Goal: Information Seeking & Learning: Learn about a topic

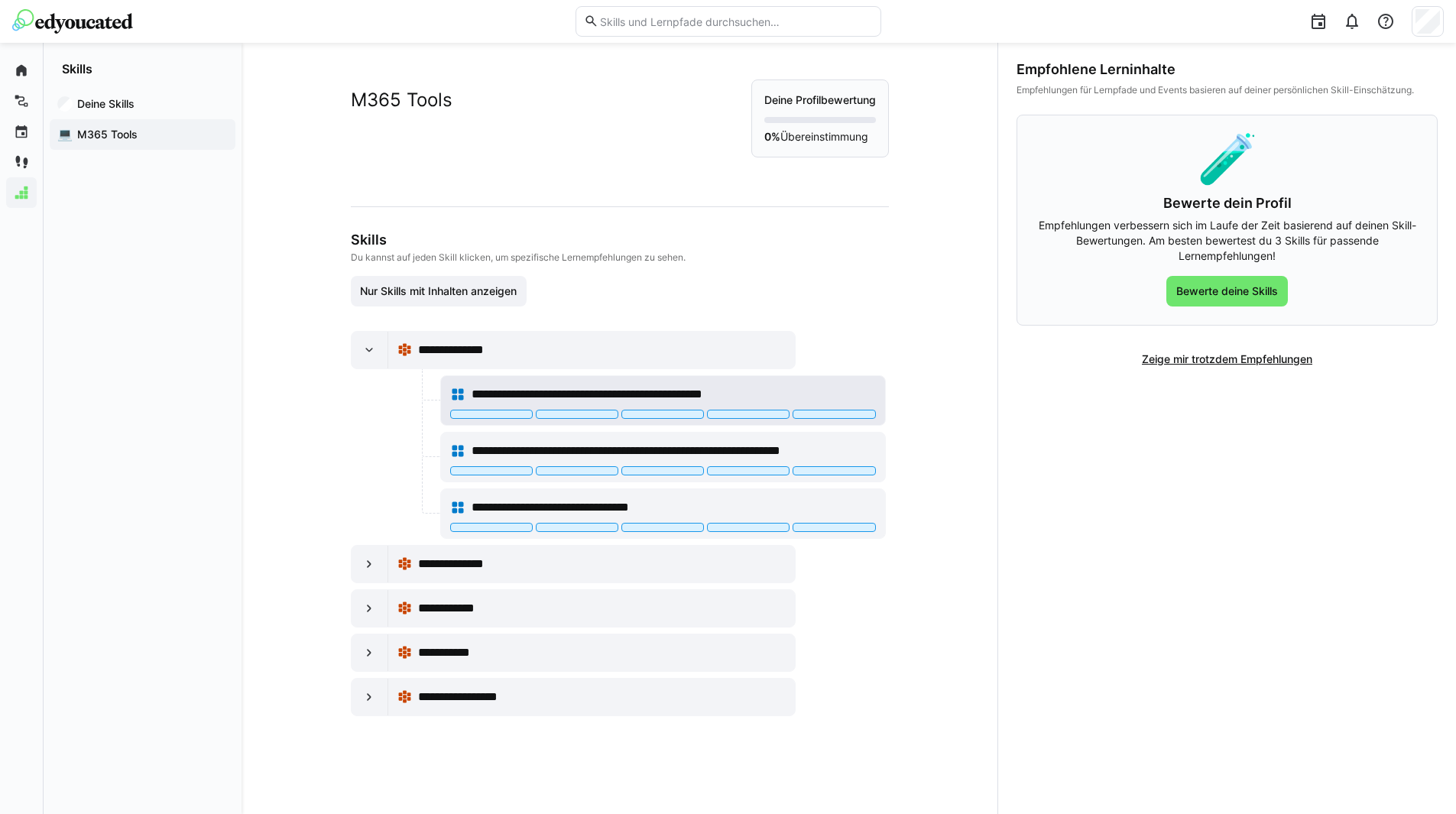
click at [510, 397] on span "**********" at bounding box center [622, 394] width 301 height 18
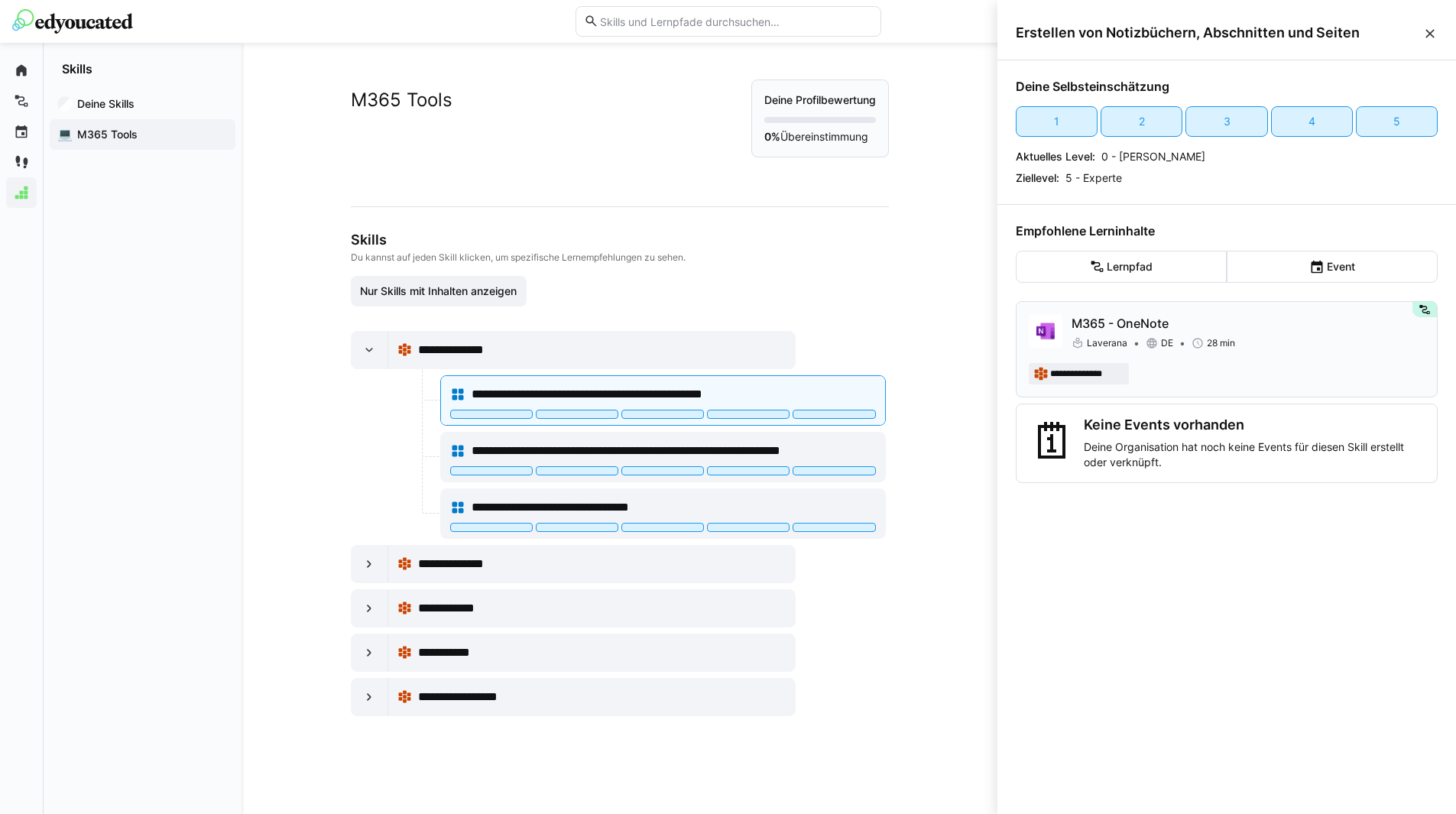
click at [1117, 325] on p "M365 - OneNote" at bounding box center [1247, 323] width 353 height 18
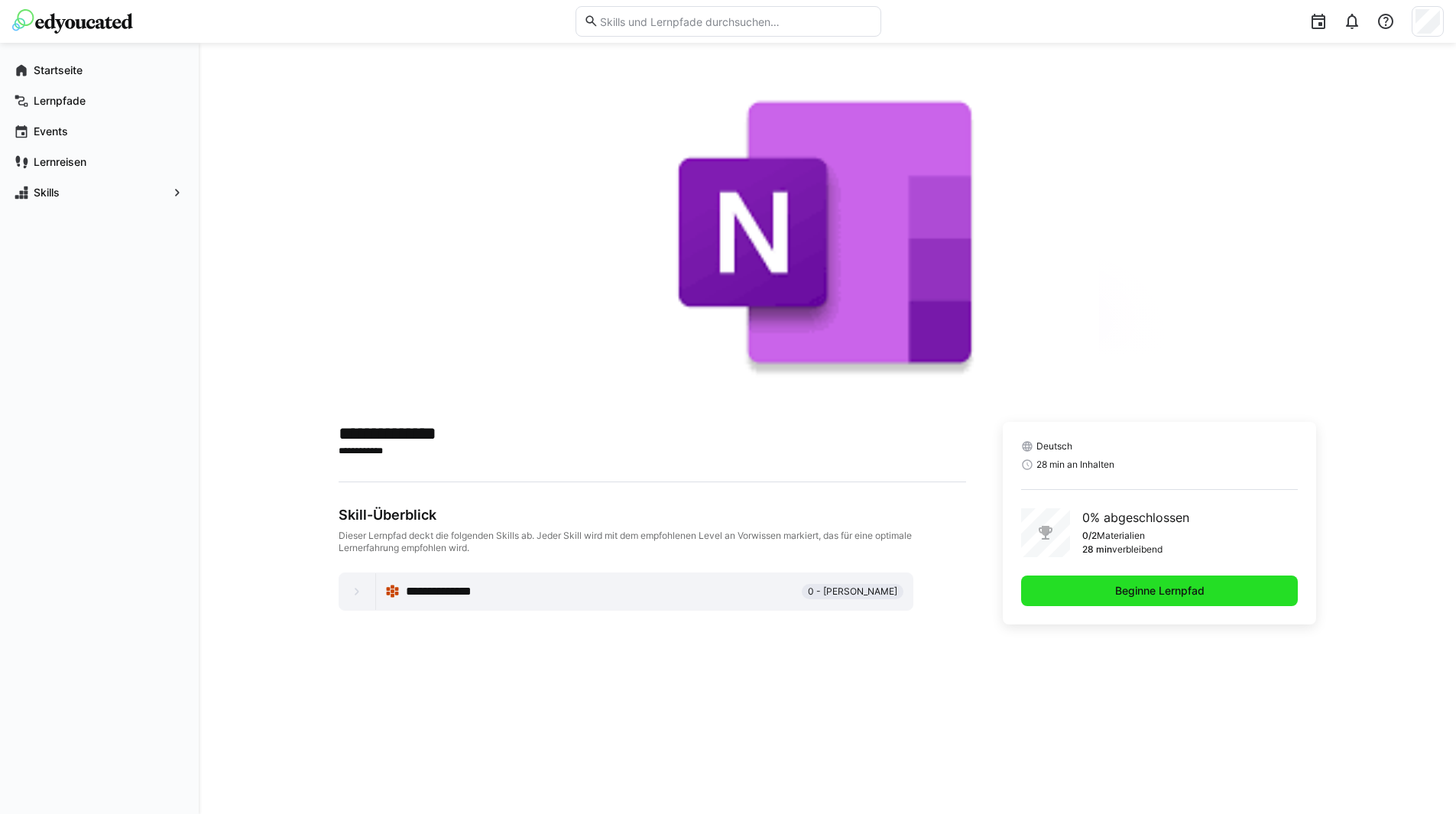
click at [1101, 592] on span "Beginne Lernpfad" at bounding box center [1159, 591] width 278 height 31
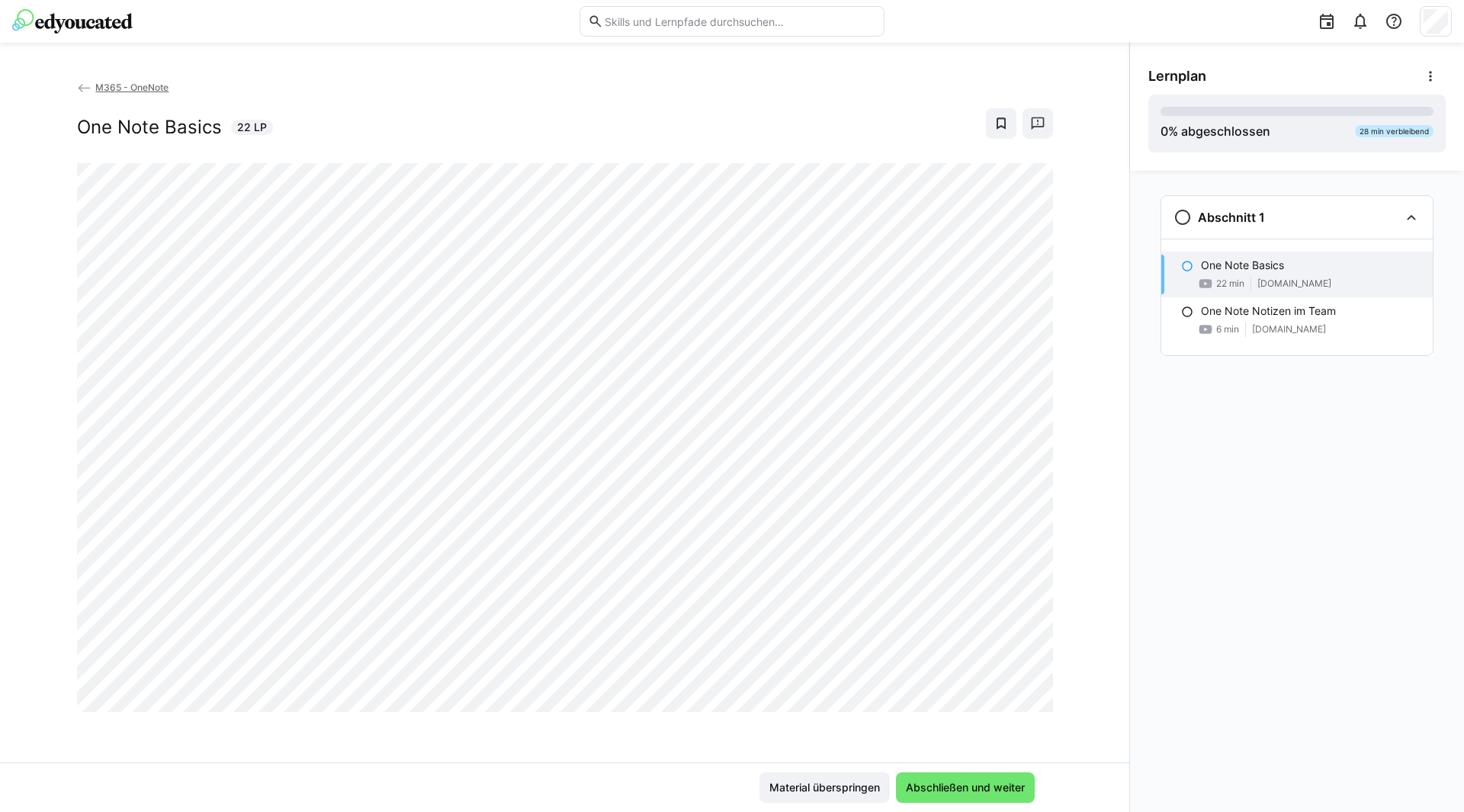
drag, startPoint x: 40, startPoint y: 793, endPoint x: 33, endPoint y: 786, distance: 9.9
click at [1011, 784] on span "Abschließen und weiter" at bounding box center [965, 787] width 124 height 15
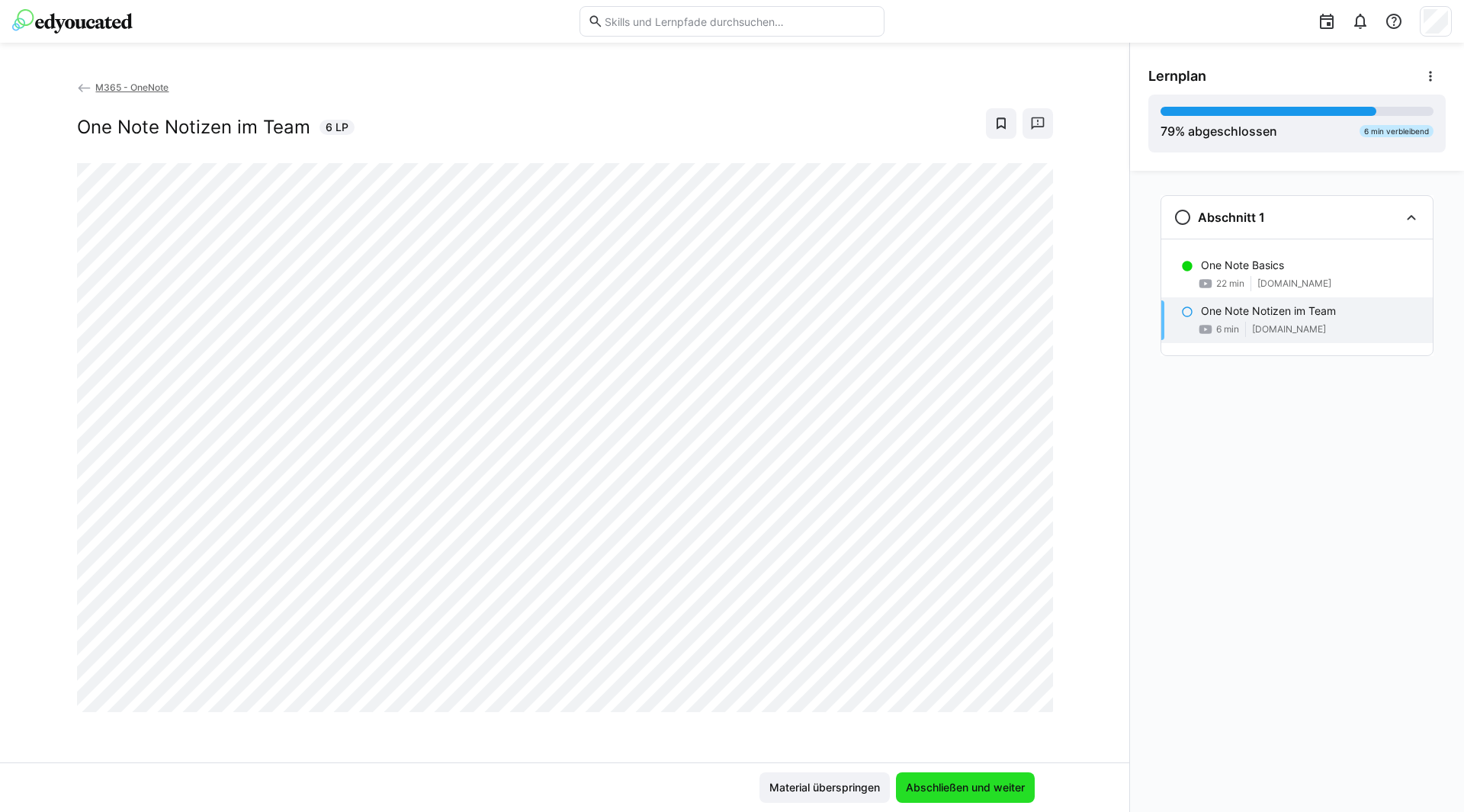
click at [960, 793] on span "Abschließen und weiter" at bounding box center [965, 787] width 124 height 15
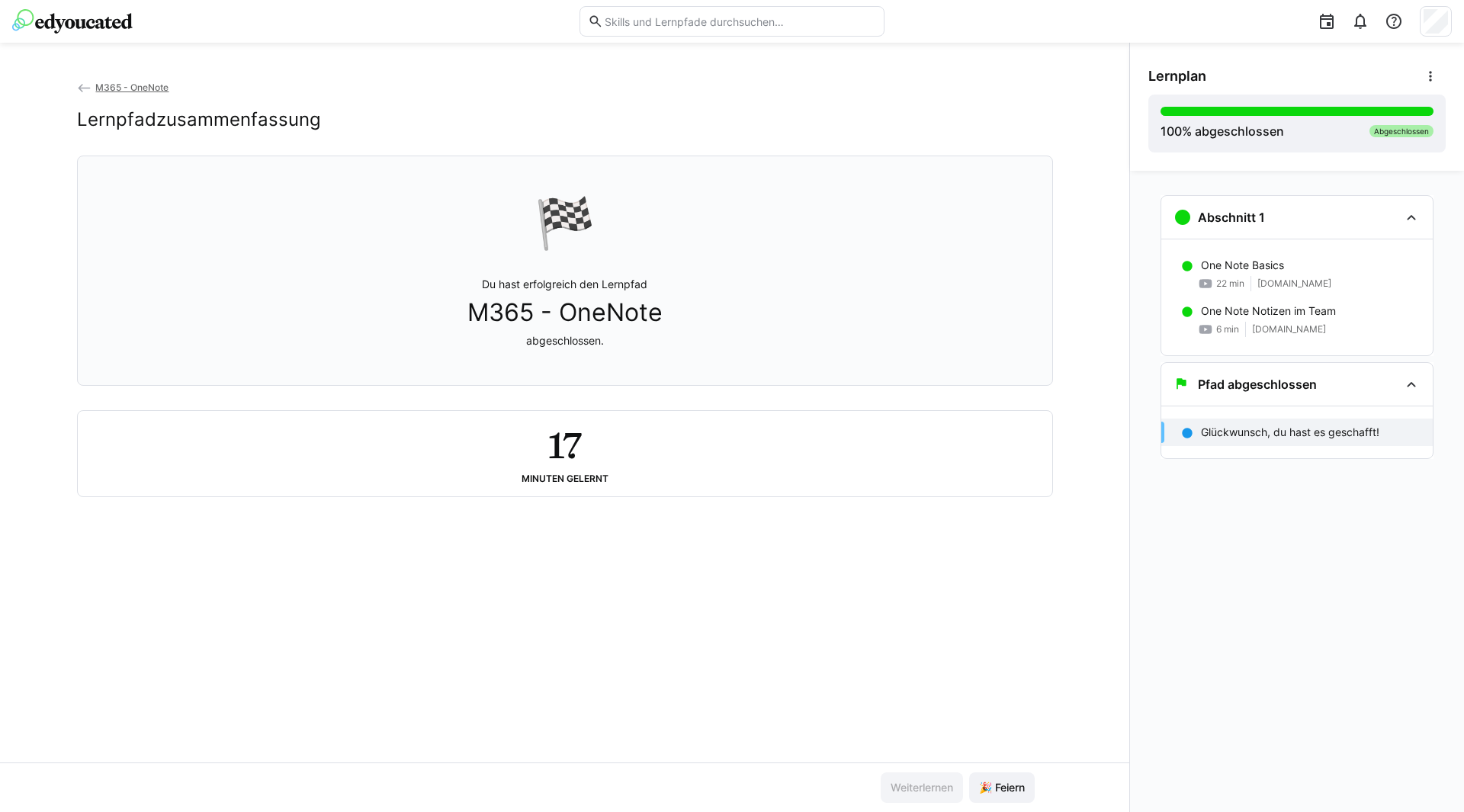
click at [1040, 590] on div "M365 - OneNote Lernpfadzusammenfassung 🏁 Du hast erfolgreich den Lernpfad M365 …" at bounding box center [564, 421] width 1129 height 683
click at [993, 787] on span "🎉 Feiern" at bounding box center [1001, 787] width 50 height 15
click at [38, 23] on img at bounding box center [72, 21] width 120 height 25
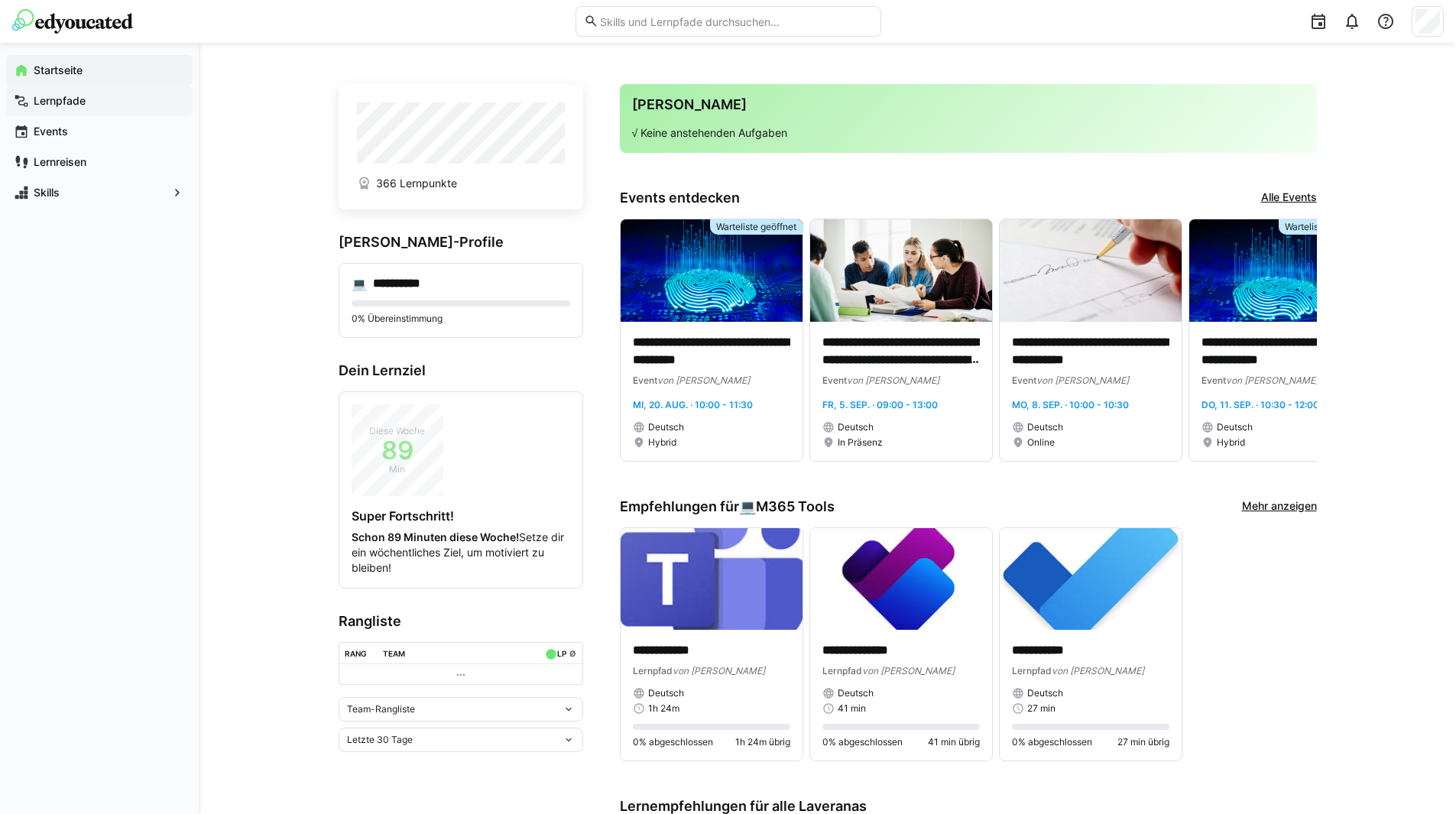
click at [0, 0] on app-navigation-label "Lernpfade" at bounding box center [0, 0] width 0 height 0
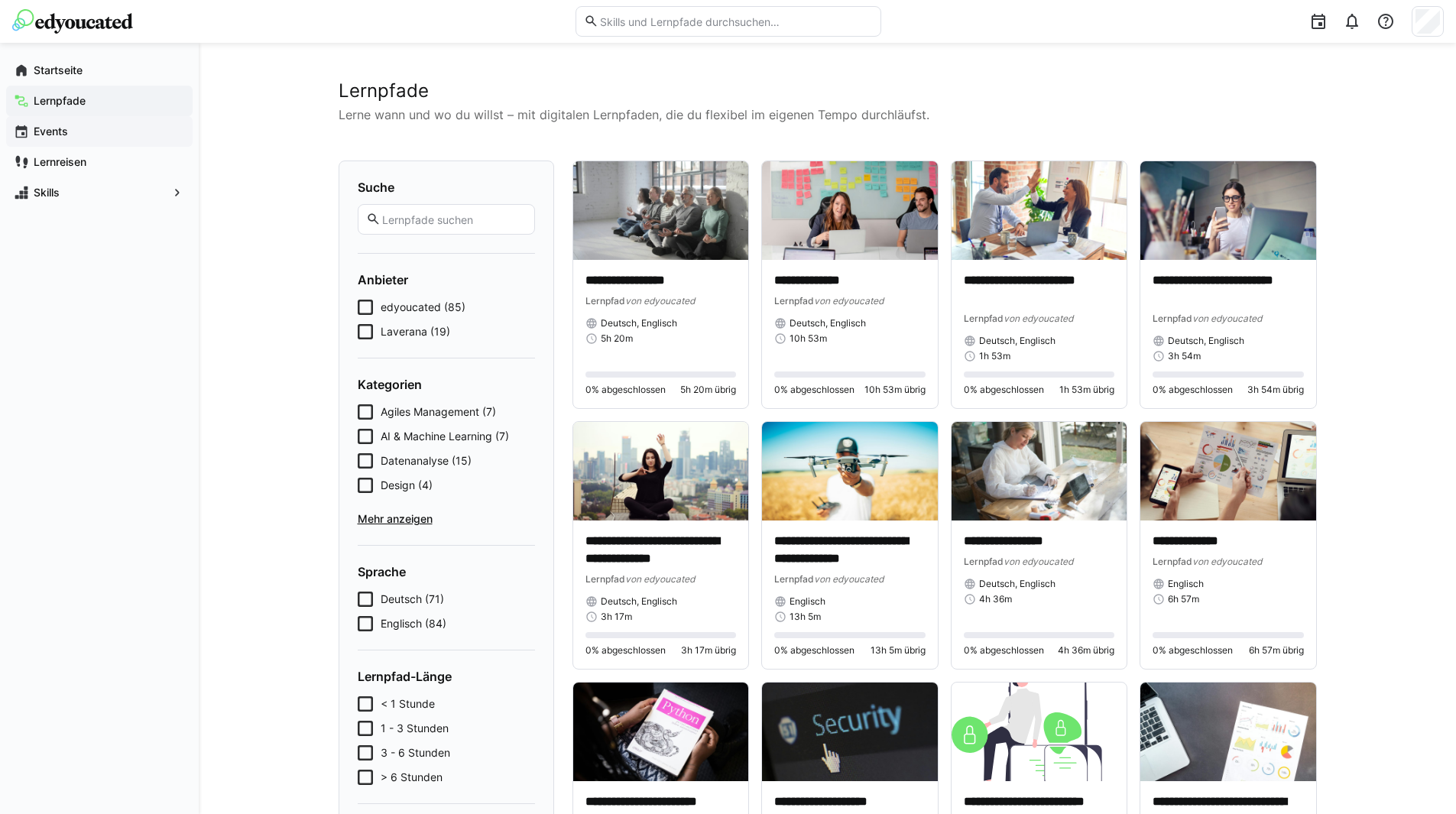
click at [0, 0] on app-navigation-label "Events" at bounding box center [0, 0] width 0 height 0
